Goal: Use online tool/utility

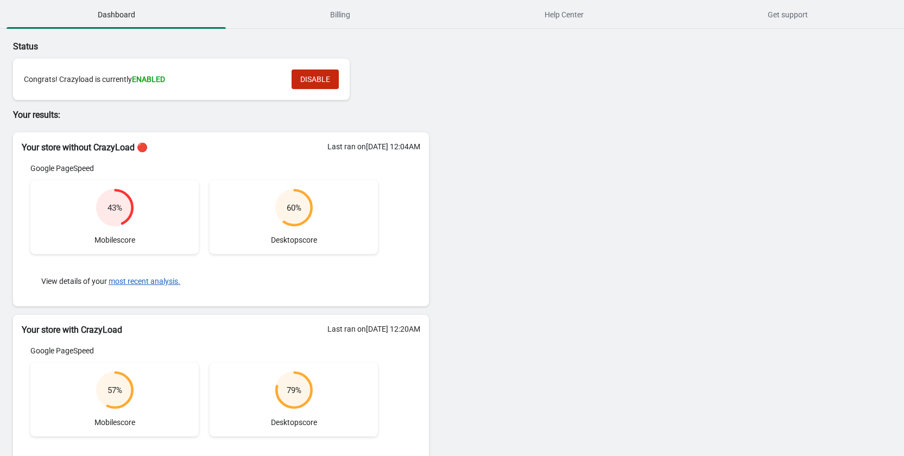
drag, startPoint x: 16, startPoint y: 253, endPoint x: 298, endPoint y: 175, distance: 292.7
click at [299, 175] on div "Google PageSpeed 43 % Mobile score 60 % Desktop score View details of your most…" at bounding box center [204, 230] width 365 height 135
